Goal: Task Accomplishment & Management: Manage account settings

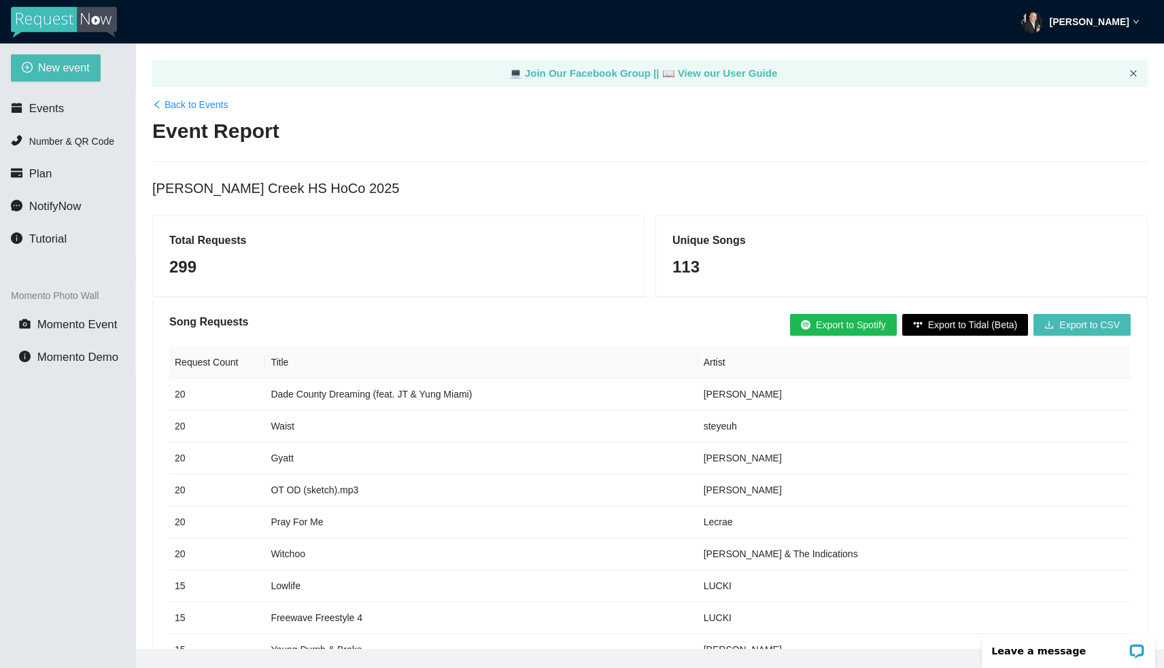
click at [1132, 73] on icon "close" at bounding box center [1133, 73] width 6 height 6
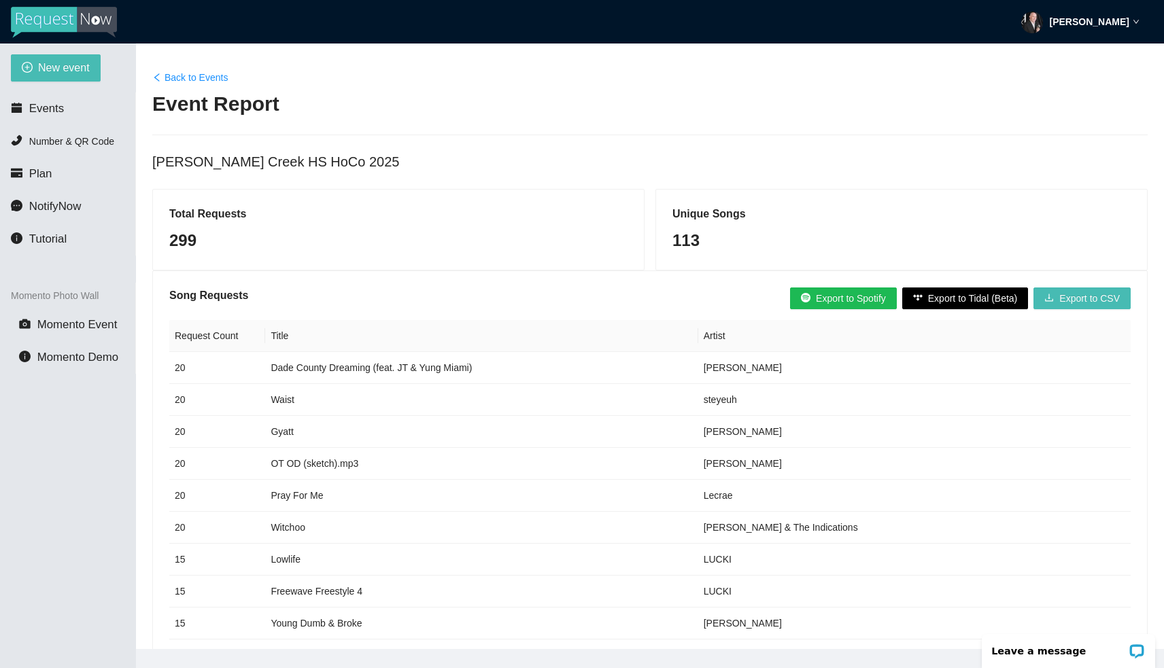
click at [1091, 16] on strong "[PERSON_NAME]" at bounding box center [1089, 21] width 80 height 11
click at [1088, 54] on span "Profile" at bounding box center [1081, 59] width 33 height 13
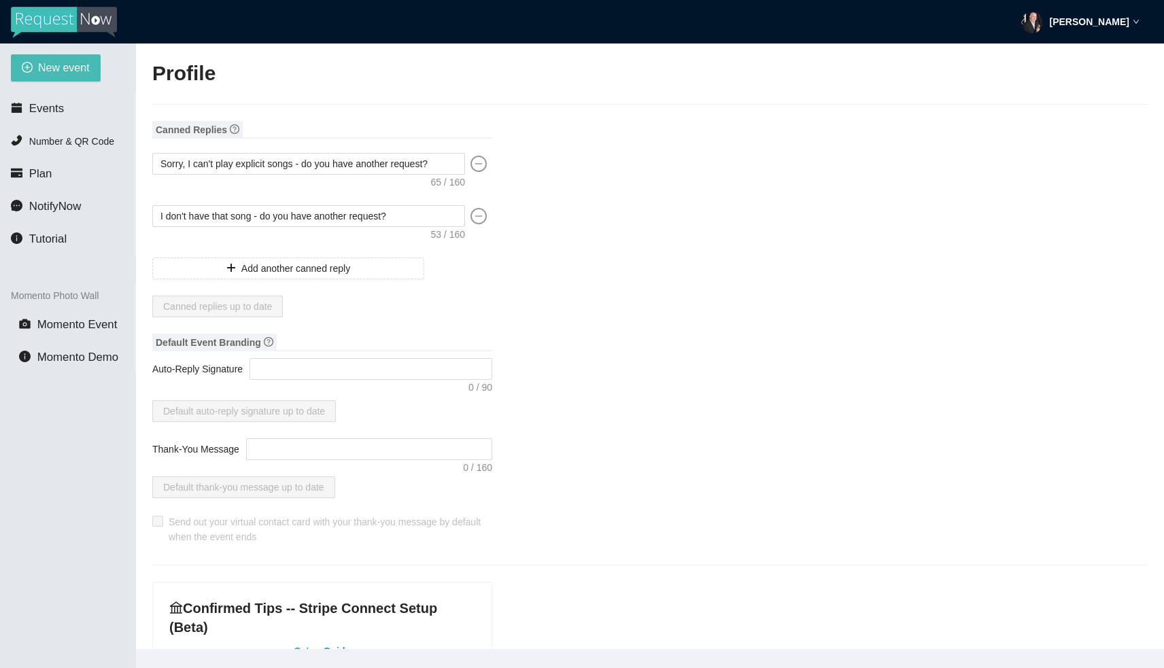
type input "[PERSON_NAME]"
type input "Taylored Entertainment"
type input "Owner/DJ"
type input "[PERSON_NAME][EMAIL_ADDRESS][DOMAIN_NAME]"
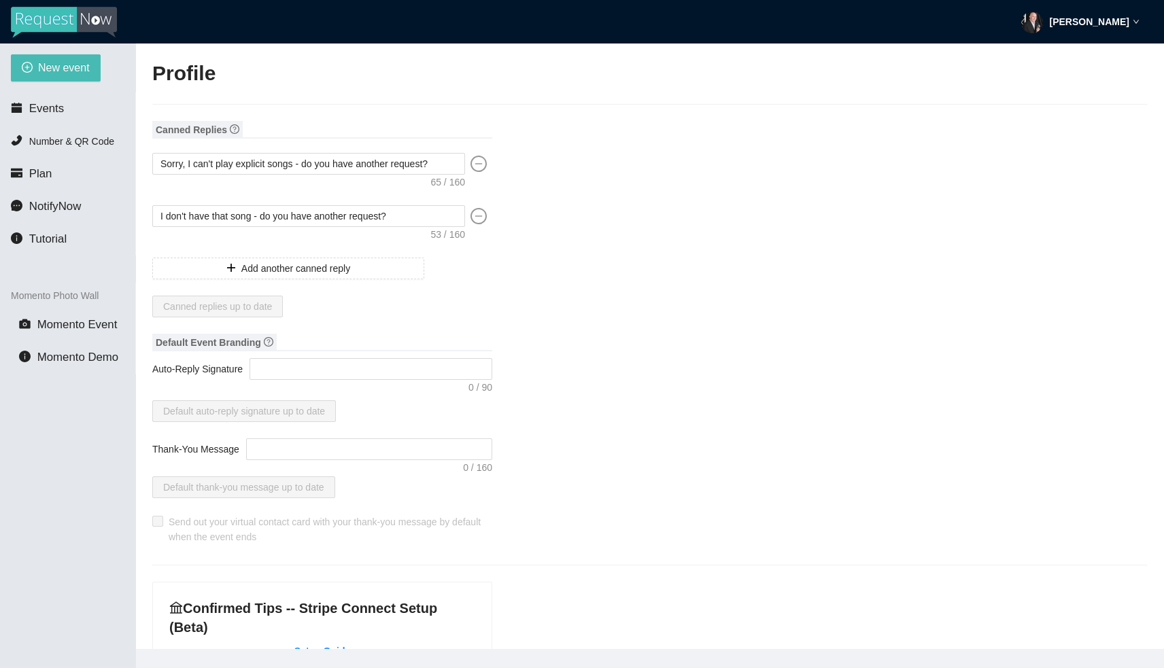
type input "[URL][DOMAIN_NAME]"
type input "[PHONE_NUMBER]"
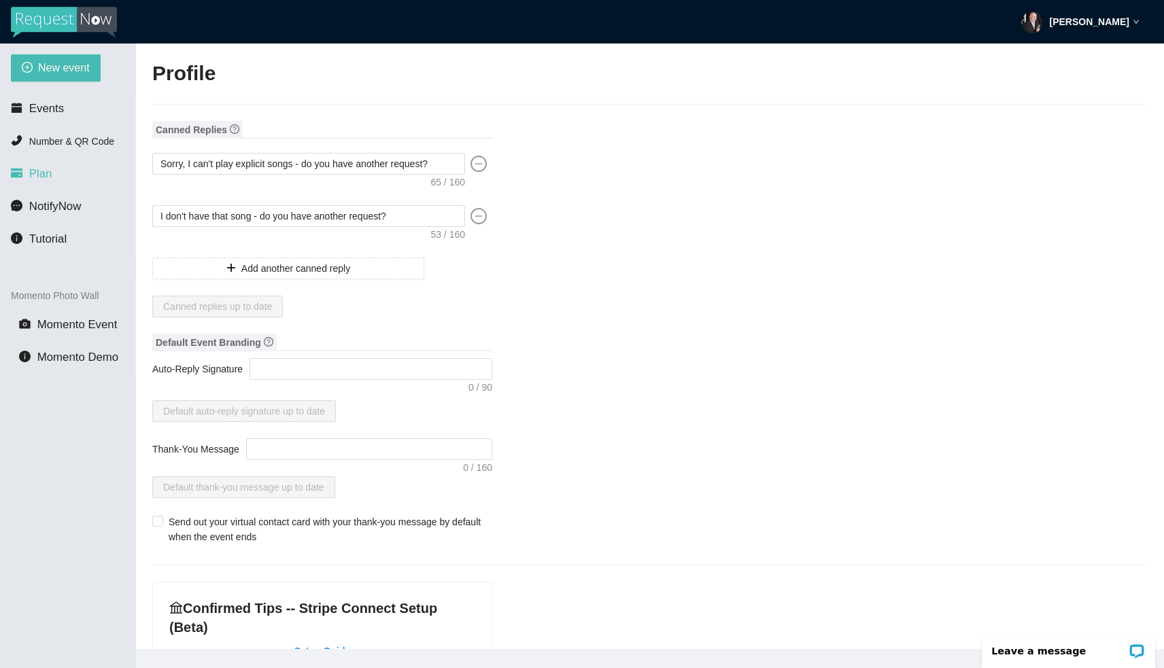
click at [71, 174] on li "Plan" at bounding box center [67, 173] width 135 height 27
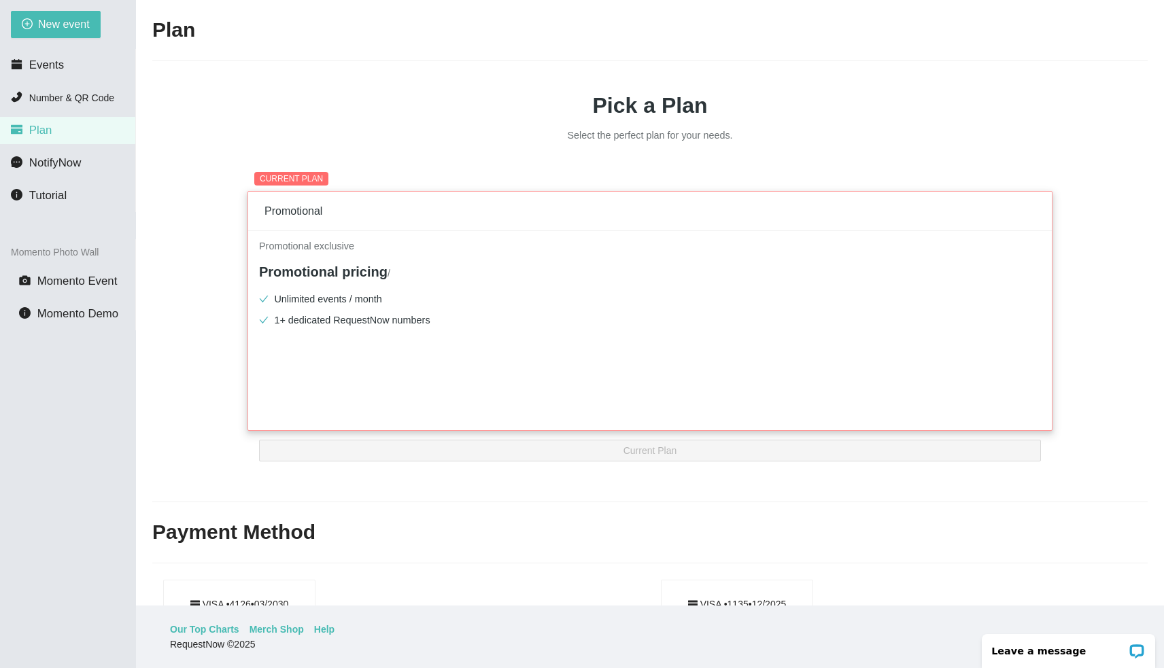
scroll to position [43, 0]
click at [276, 536] on h2 "Payment Method" at bounding box center [649, 533] width 995 height 28
click at [288, 532] on h2 "Payment Method" at bounding box center [649, 533] width 995 height 28
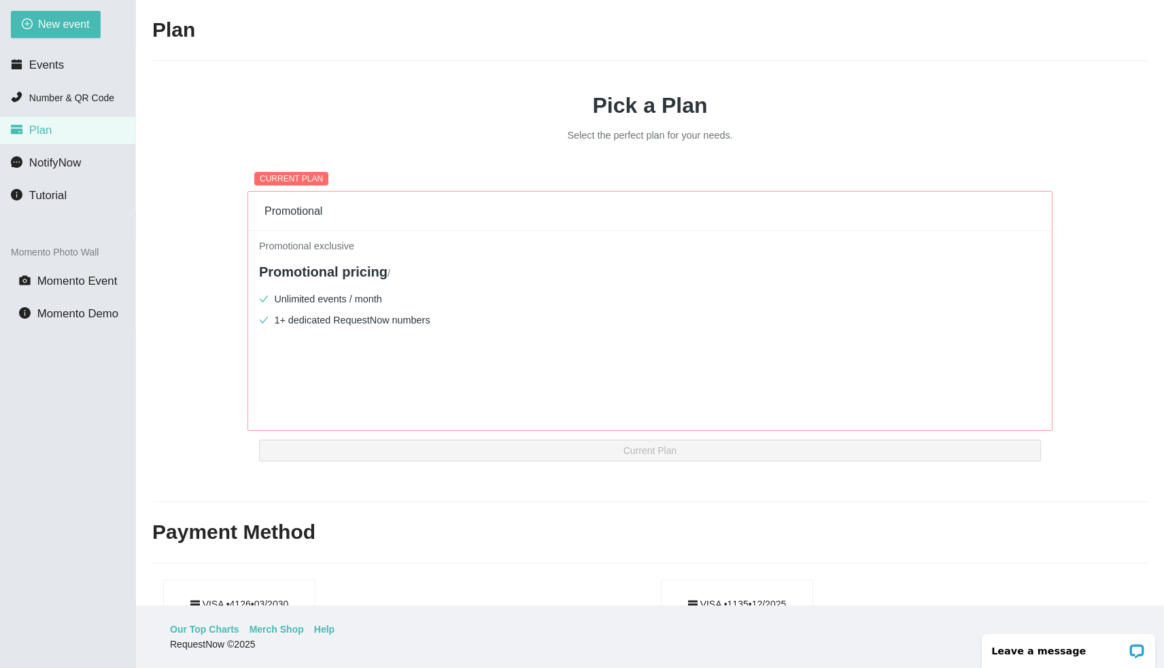
click at [51, 68] on span "Events" at bounding box center [46, 64] width 35 height 13
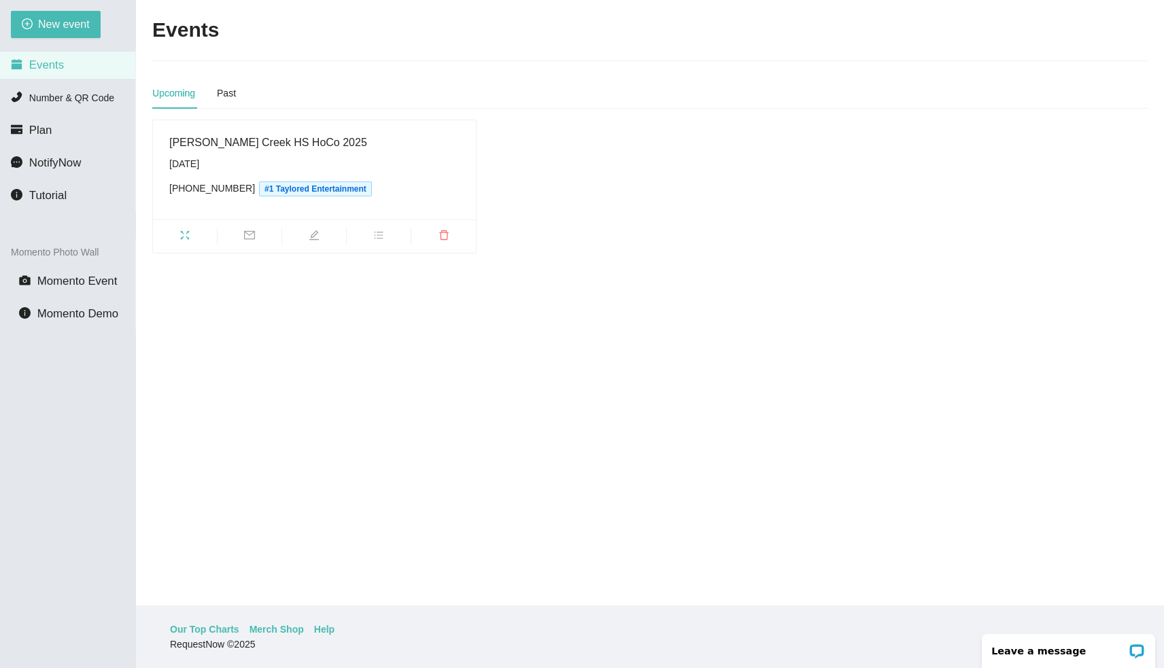
click at [1143, 71] on main "Events Upcoming Past [PERSON_NAME][GEOGRAPHIC_DATA] HoCo 2025 [DATE] [PHONE_NUM…" at bounding box center [650, 303] width 1028 height 606
click at [198, 36] on h2 "Events" at bounding box center [185, 30] width 67 height 28
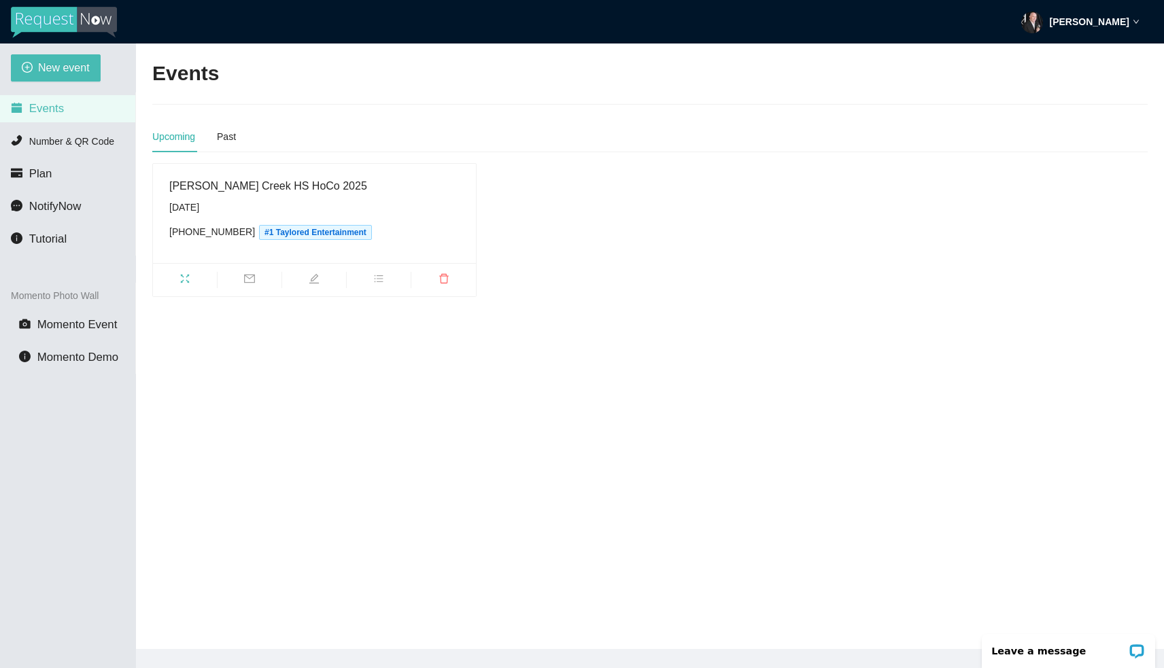
click at [1105, 18] on strong "[PERSON_NAME]" at bounding box center [1089, 21] width 80 height 11
click at [1081, 53] on span "Profile" at bounding box center [1081, 59] width 33 height 13
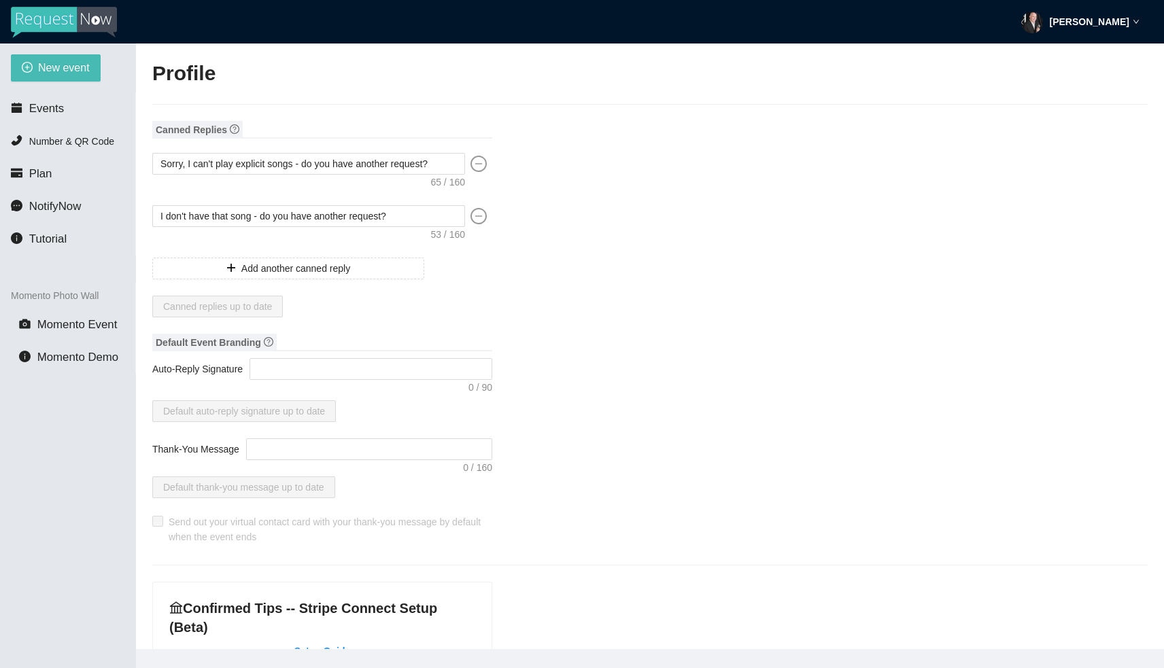
type input "[PERSON_NAME]"
type input "Taylored Entertainment"
type input "Owner/DJ"
type input "[PHONE_NUMBER]"
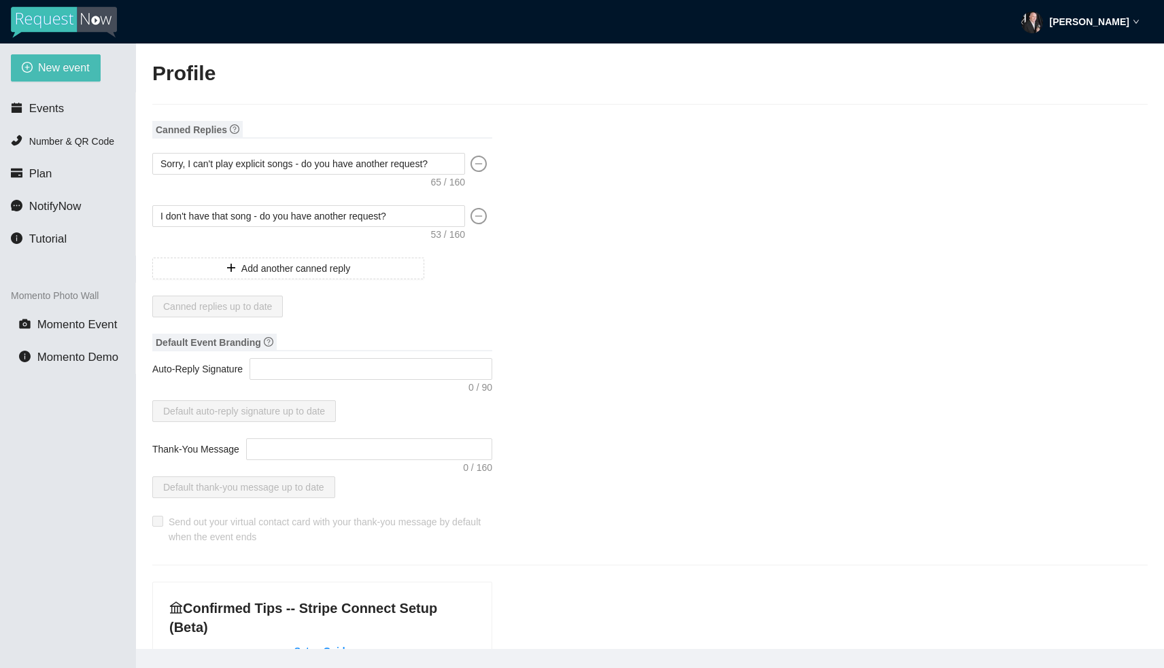
type input "[PERSON_NAME][EMAIL_ADDRESS][DOMAIN_NAME]"
type input "[URL][DOMAIN_NAME]"
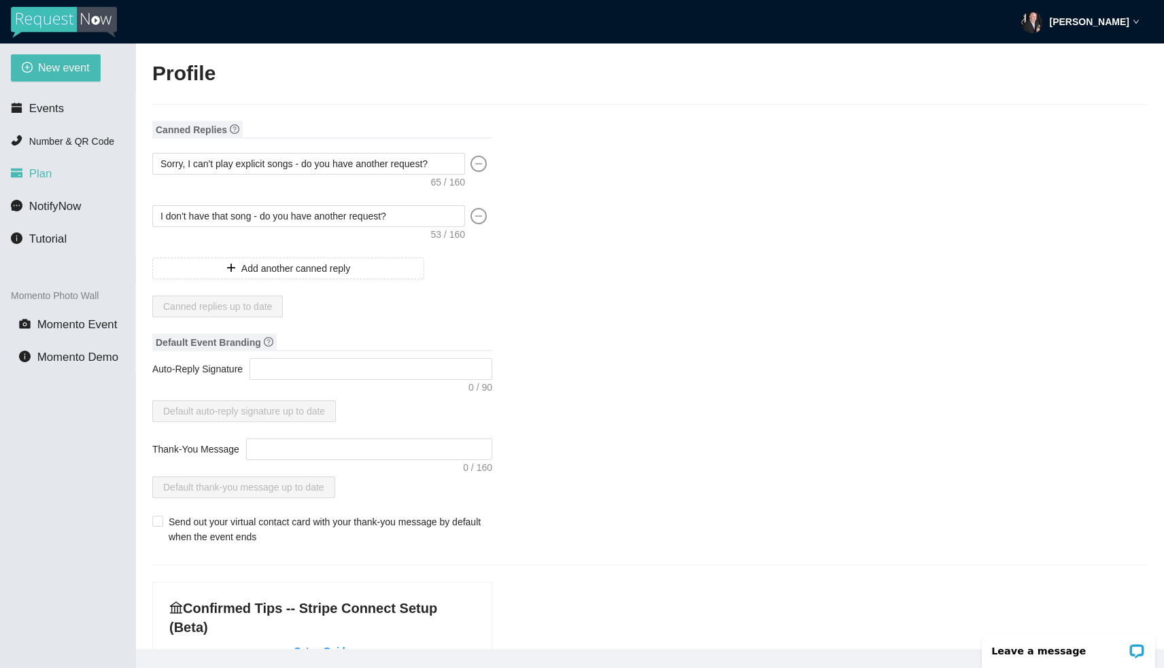
click at [40, 166] on li "Plan" at bounding box center [67, 173] width 135 height 27
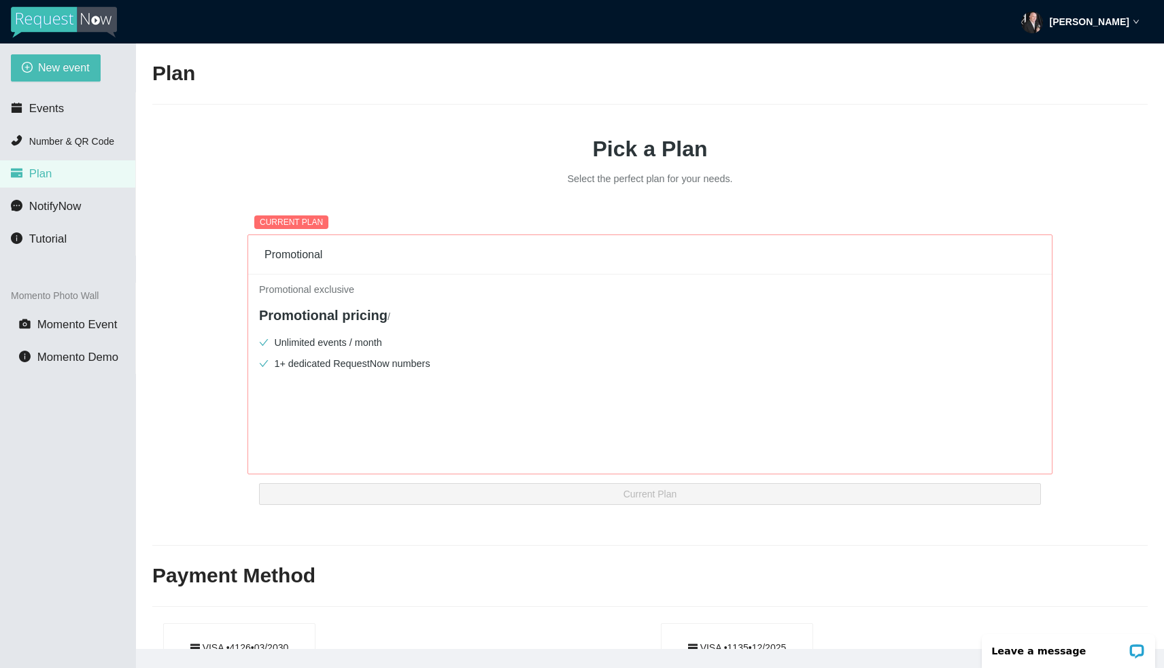
click at [233, 572] on h2 "Payment Method" at bounding box center [649, 576] width 995 height 28
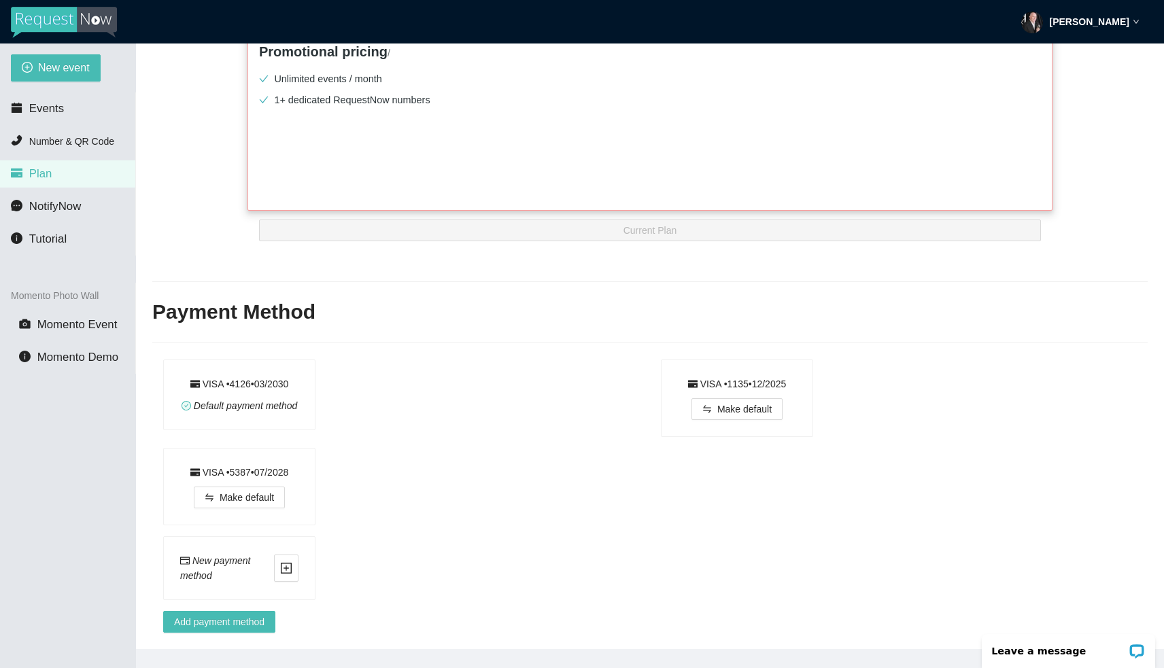
scroll to position [281, 0]
